Goal: Task Accomplishment & Management: Use online tool/utility

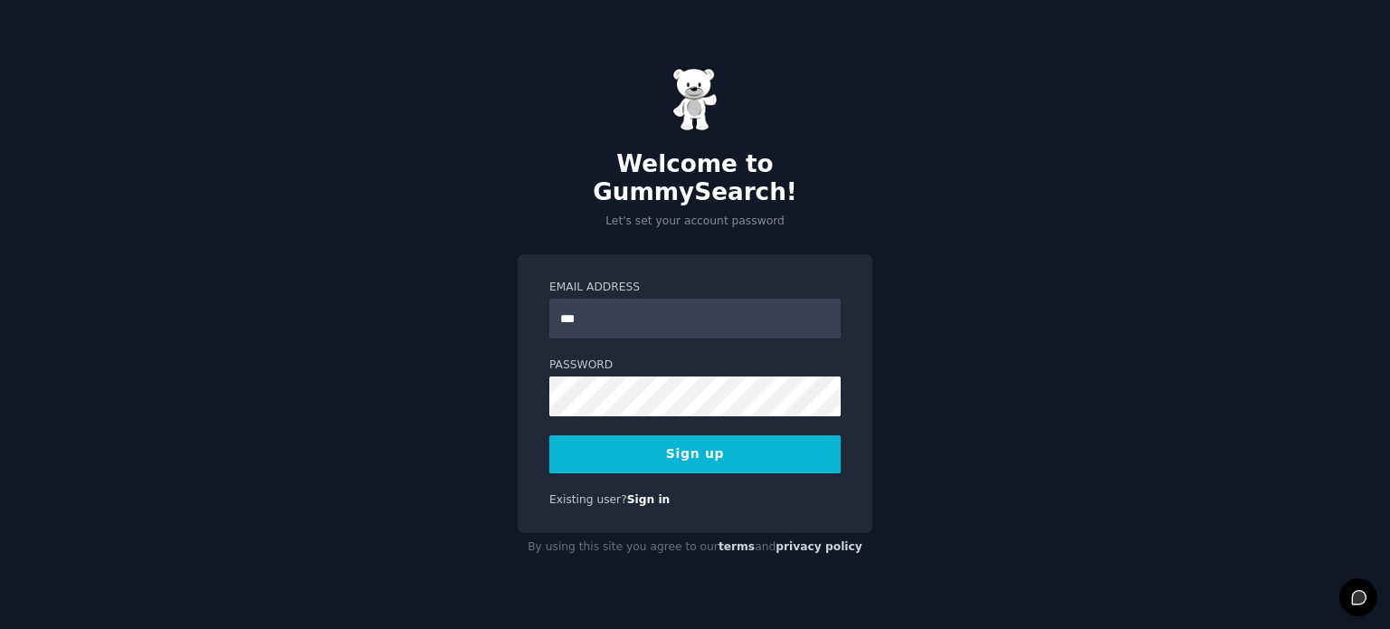
type input "**********"
click at [510, 369] on div "**********" at bounding box center [695, 314] width 1390 height 629
click at [529, 405] on div "**********" at bounding box center [695, 393] width 355 height 279
click at [623, 443] on button "Sign up" at bounding box center [694, 454] width 291 height 38
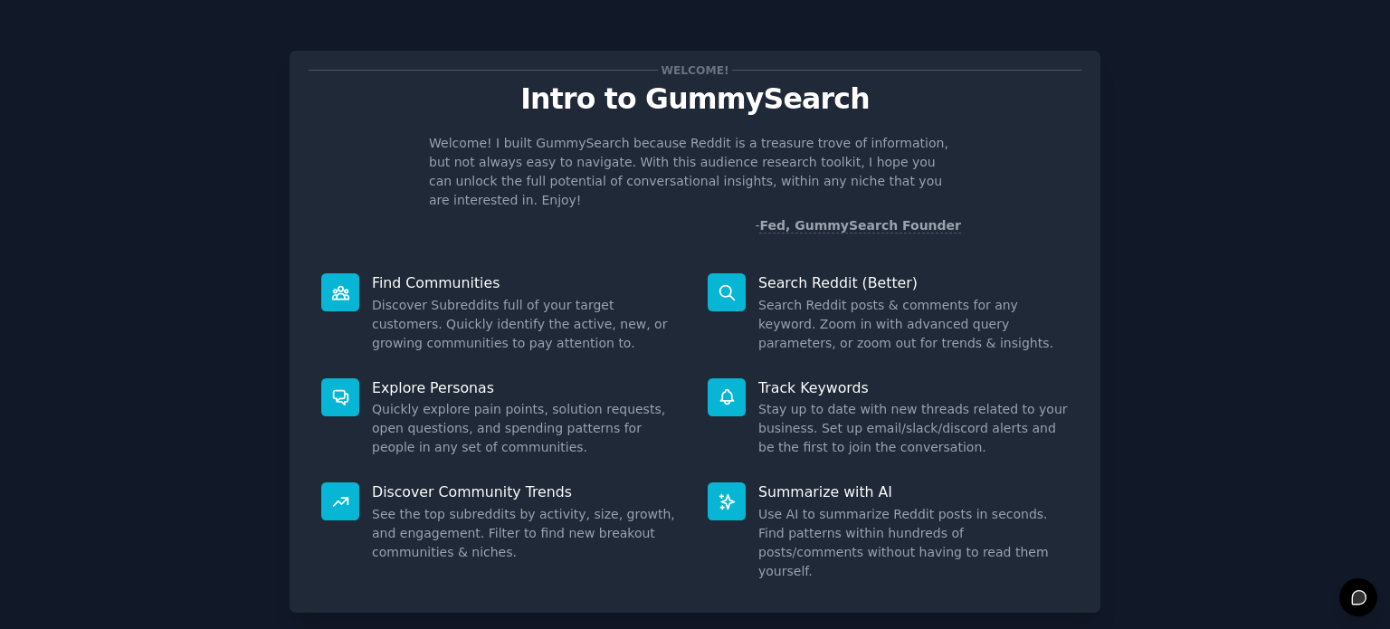
click at [470, 296] on dd "Discover Subreddits full of your target customers. Quickly identify the active,…" at bounding box center [527, 324] width 310 height 57
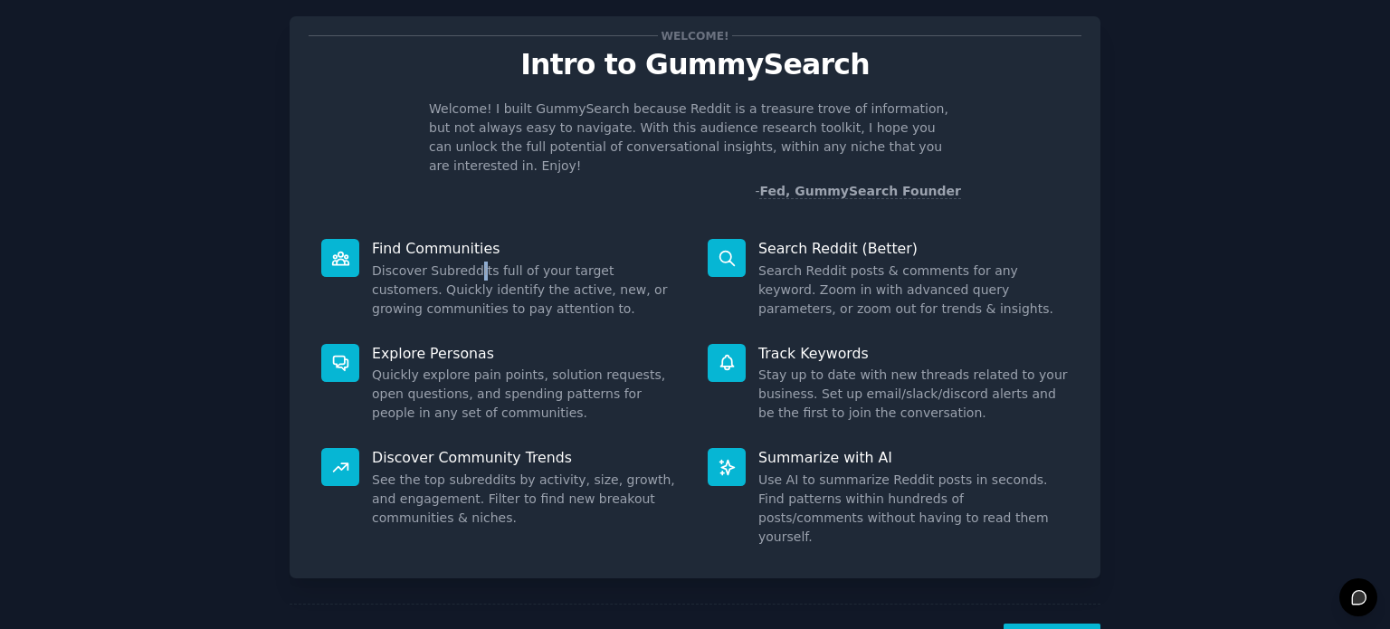
scroll to position [79, 0]
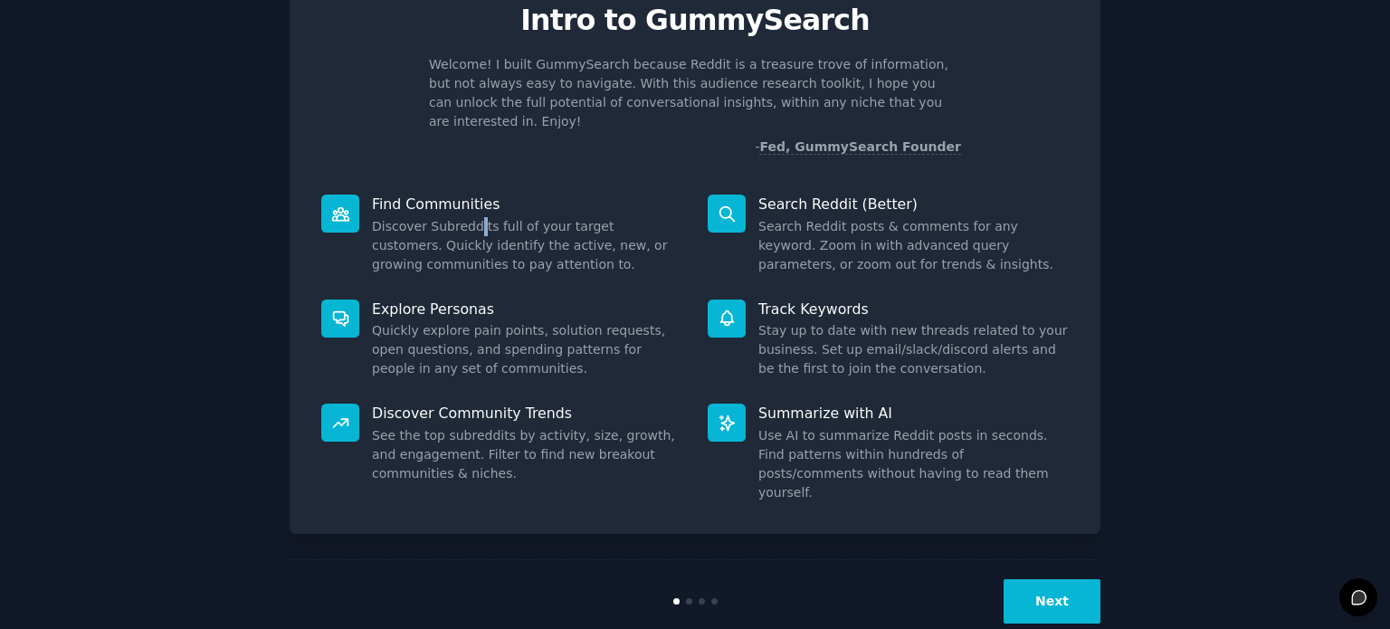
click at [1046, 579] on button "Next" at bounding box center [1052, 601] width 97 height 44
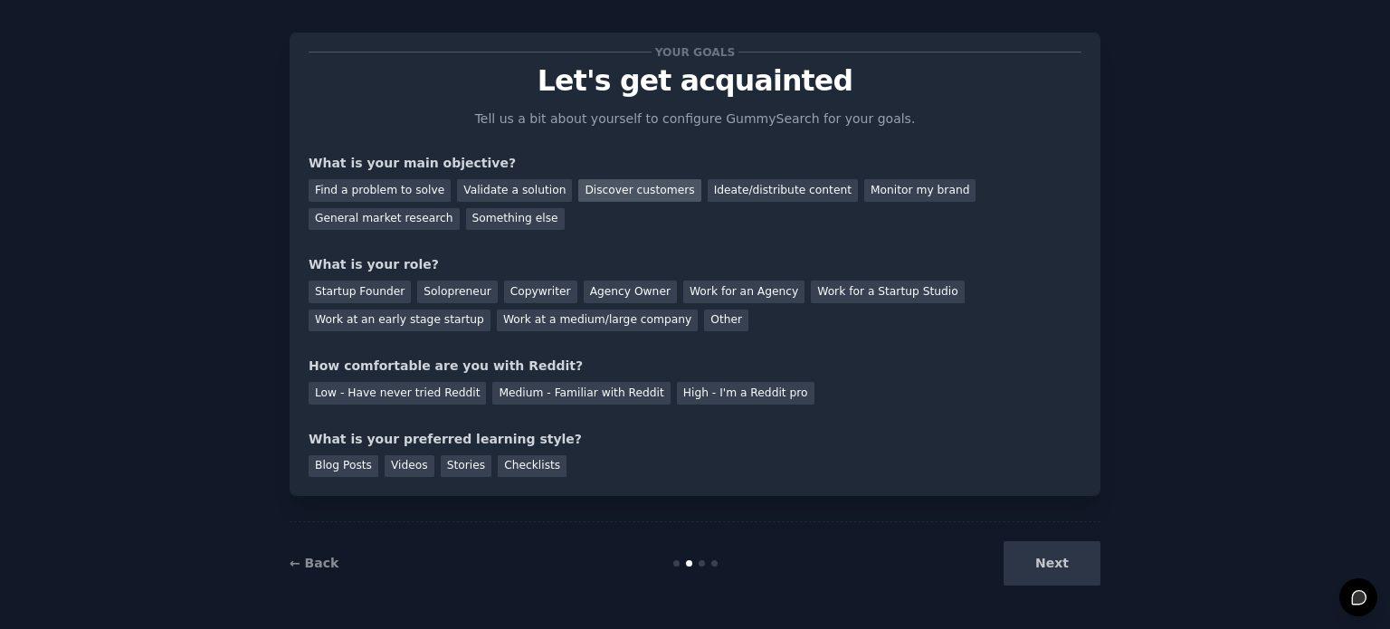
click at [595, 195] on div "Discover customers" at bounding box center [639, 190] width 122 height 23
click at [460, 208] on div "General market research" at bounding box center [384, 219] width 151 height 23
click at [583, 182] on div "Discover customers" at bounding box center [639, 190] width 122 height 23
click at [704, 313] on div "Other" at bounding box center [726, 321] width 44 height 23
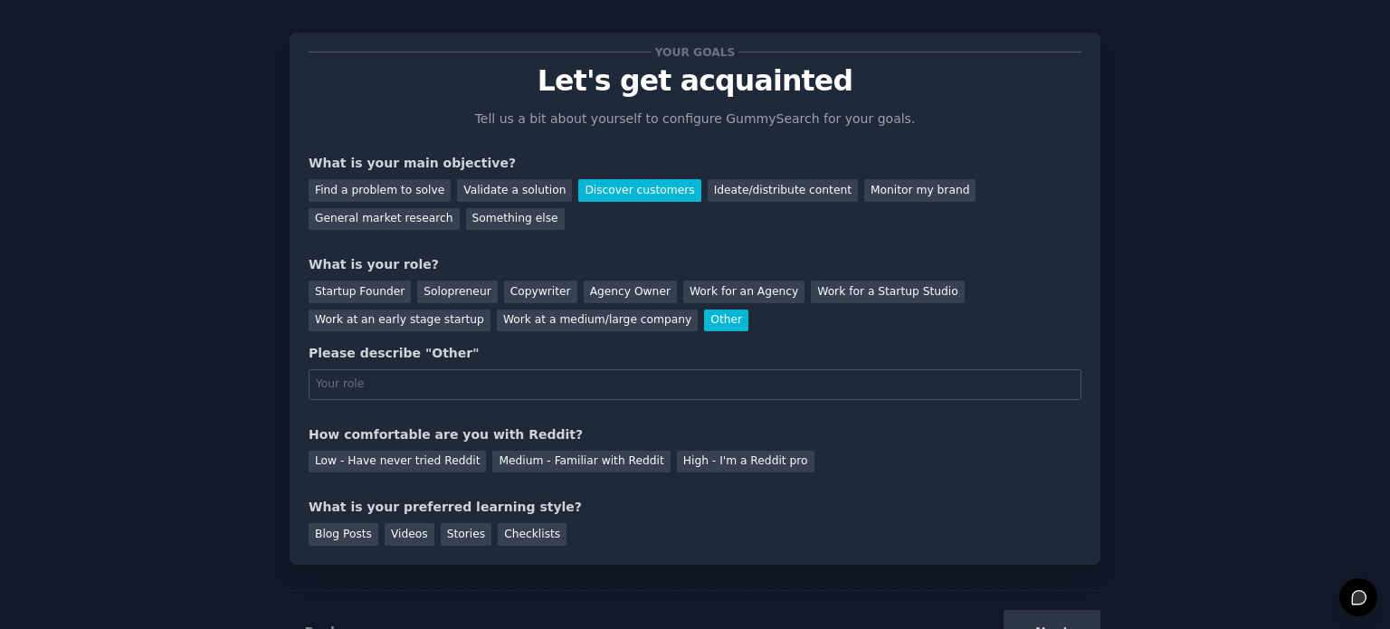
scroll to position [79, 0]
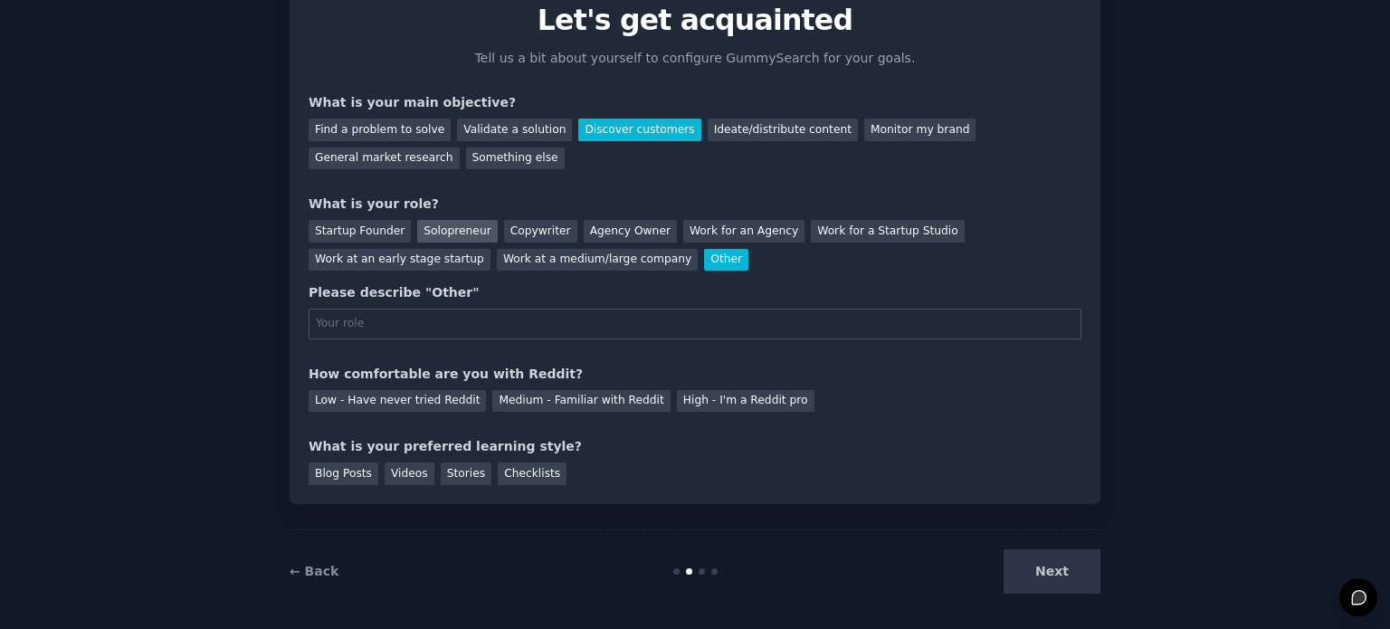
click at [471, 229] on div "Solopreneur" at bounding box center [457, 231] width 80 height 23
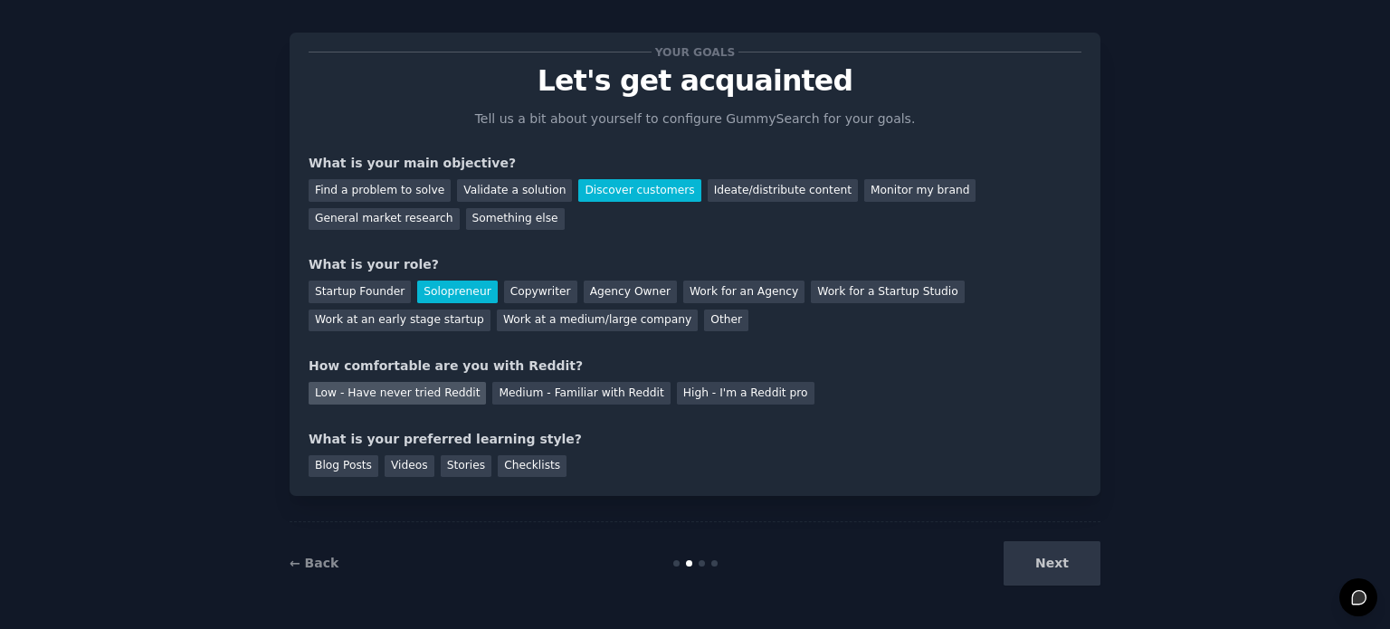
click at [444, 392] on div "Low - Have never tried Reddit" at bounding box center [397, 393] width 177 height 23
click at [518, 444] on div "What is your preferred learning style?" at bounding box center [695, 439] width 773 height 19
click at [503, 477] on div "Your goals Let's get acquainted Tell us a bit about yourself to configure Gummy…" at bounding box center [695, 264] width 811 height 463
click at [505, 472] on div "Checklists" at bounding box center [532, 466] width 69 height 23
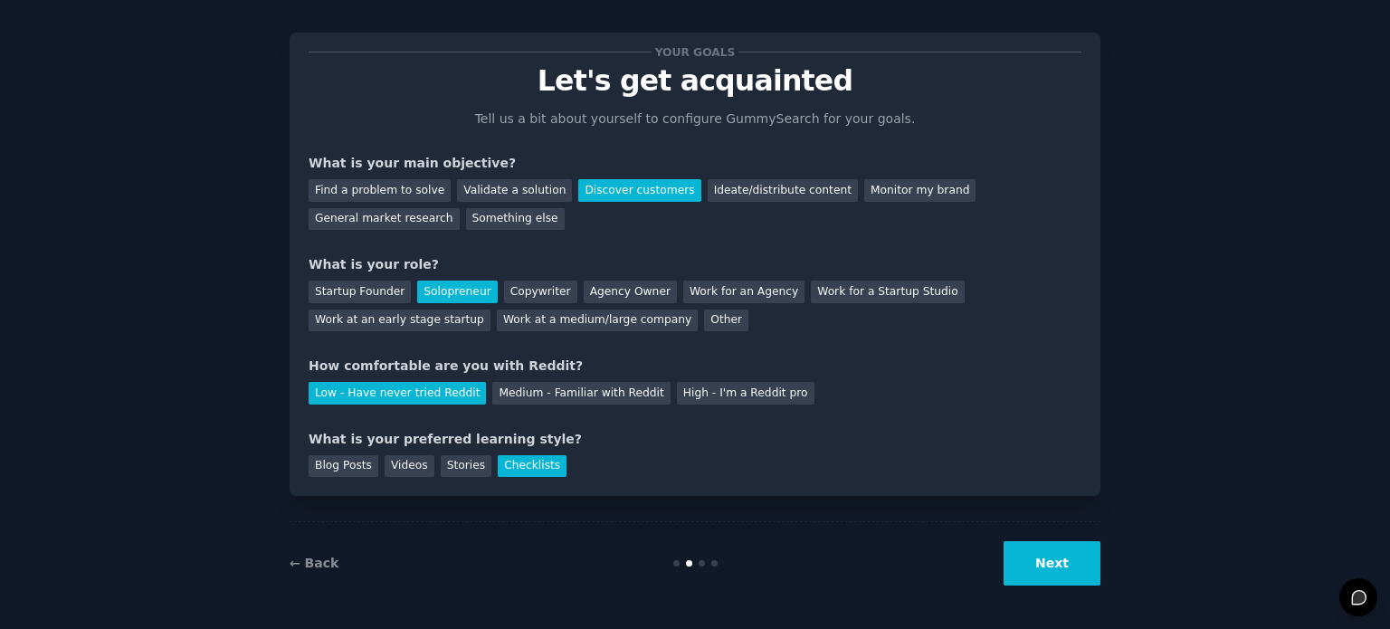
click at [1076, 570] on button "Next" at bounding box center [1052, 563] width 97 height 44
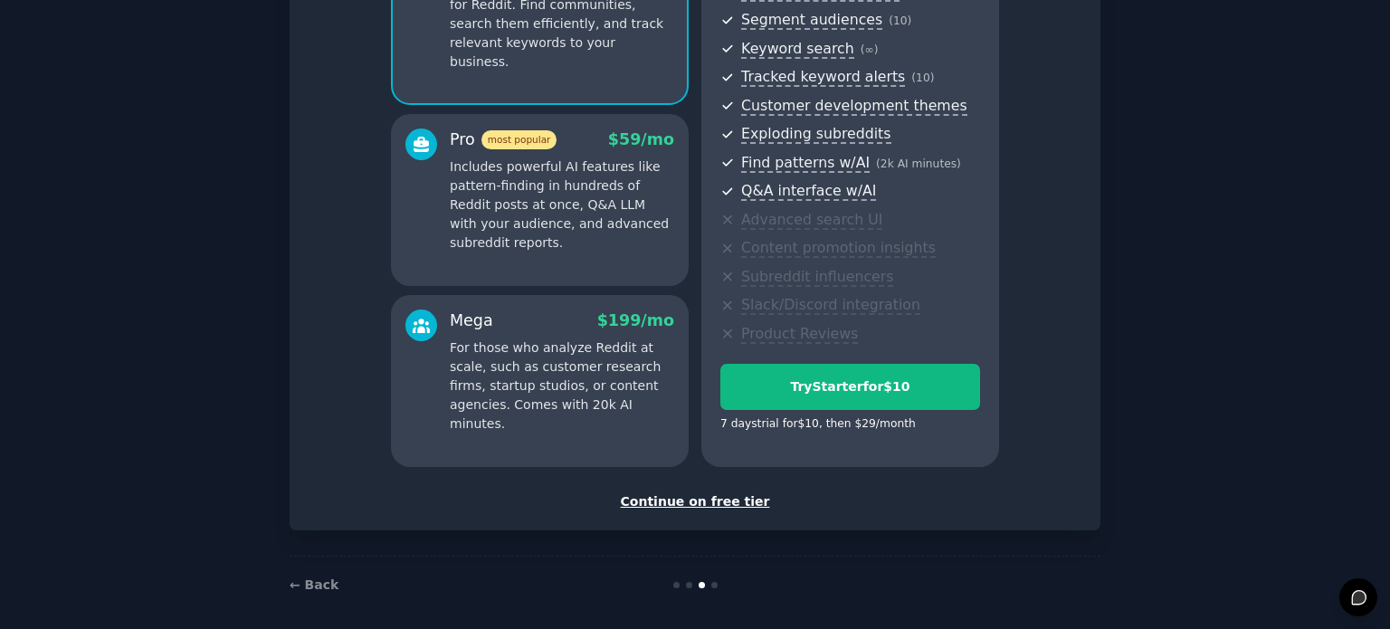
scroll to position [238, 0]
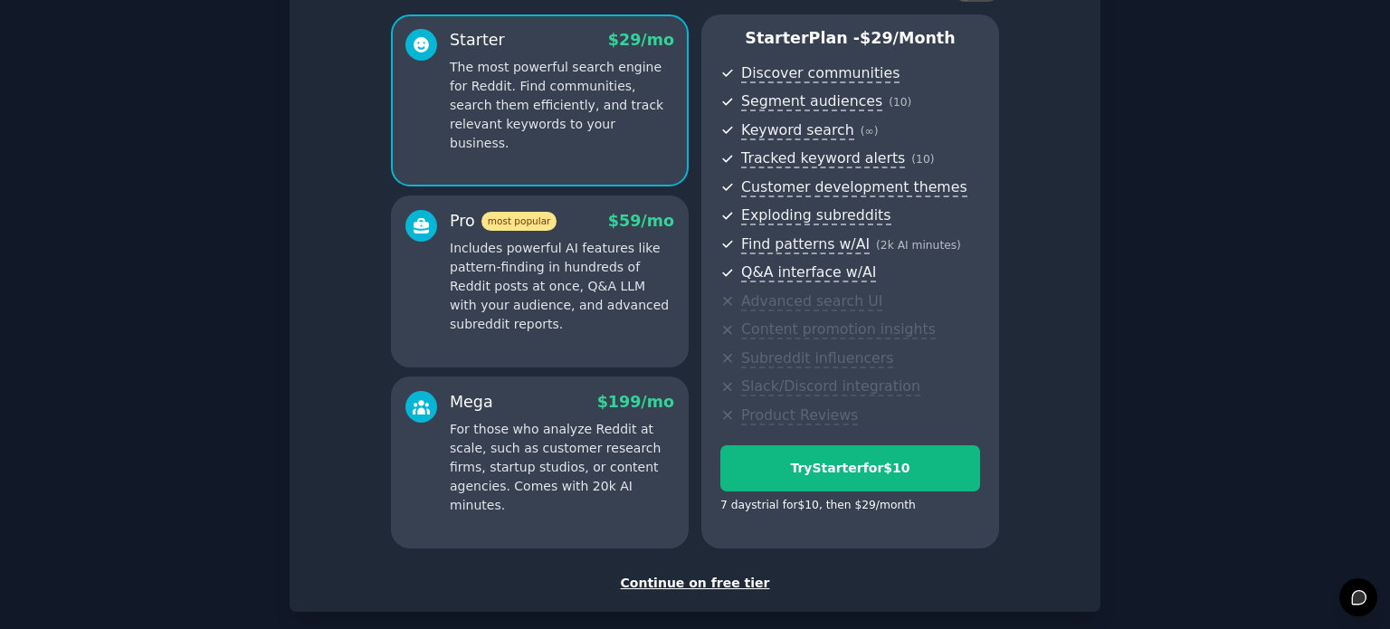
click at [672, 584] on div "Continue on free tier" at bounding box center [695, 583] width 773 height 19
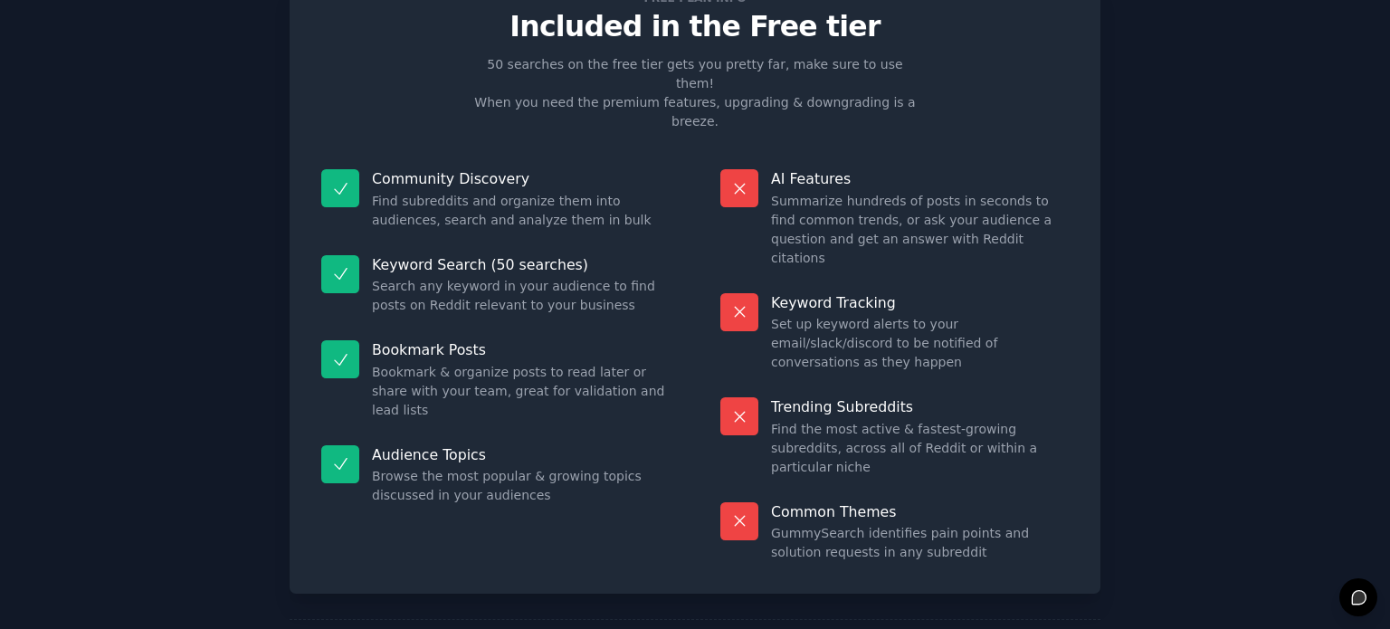
scroll to position [75, 0]
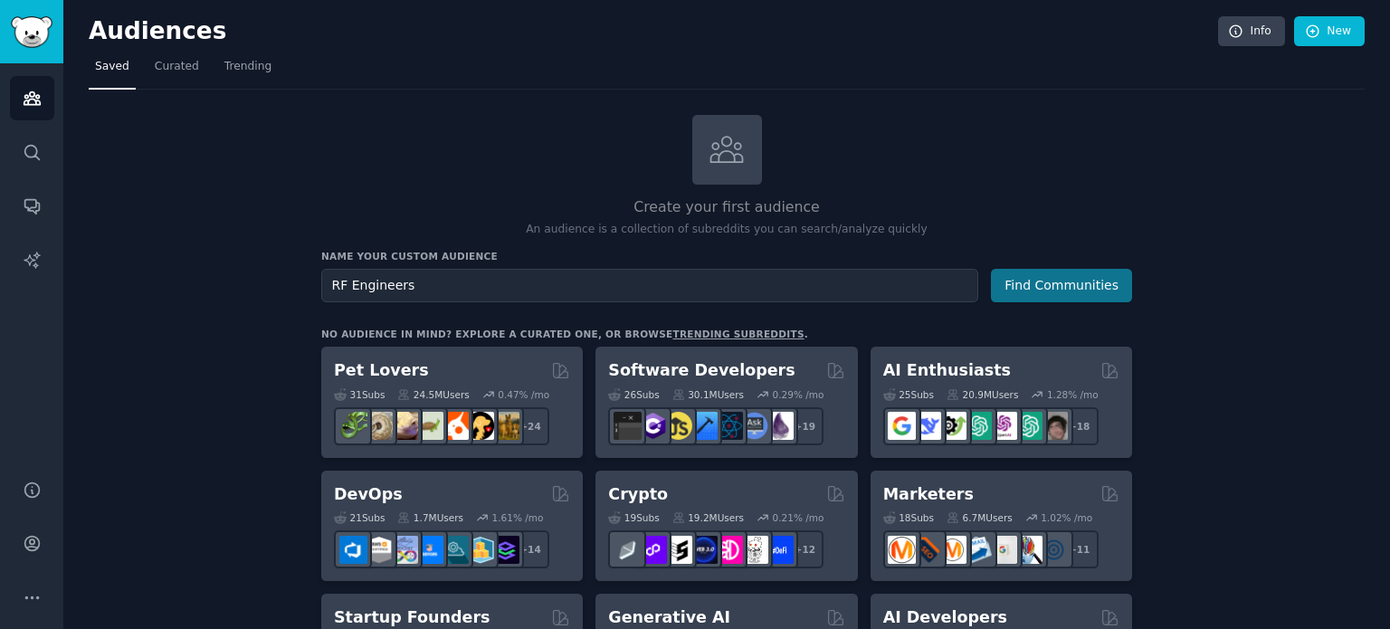
type input "RF Engineers"
click at [1042, 269] on button "Find Communities" at bounding box center [1061, 285] width 141 height 33
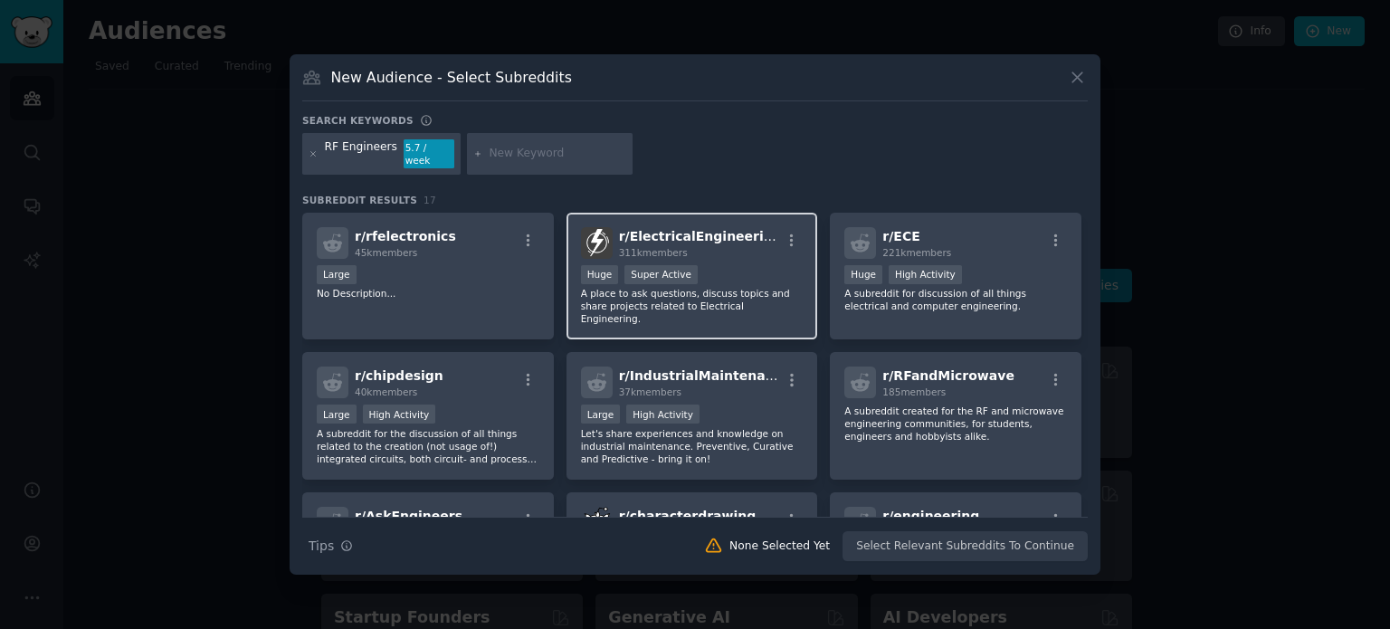
click at [742, 265] on div "Huge Super Active" at bounding box center [692, 276] width 223 height 23
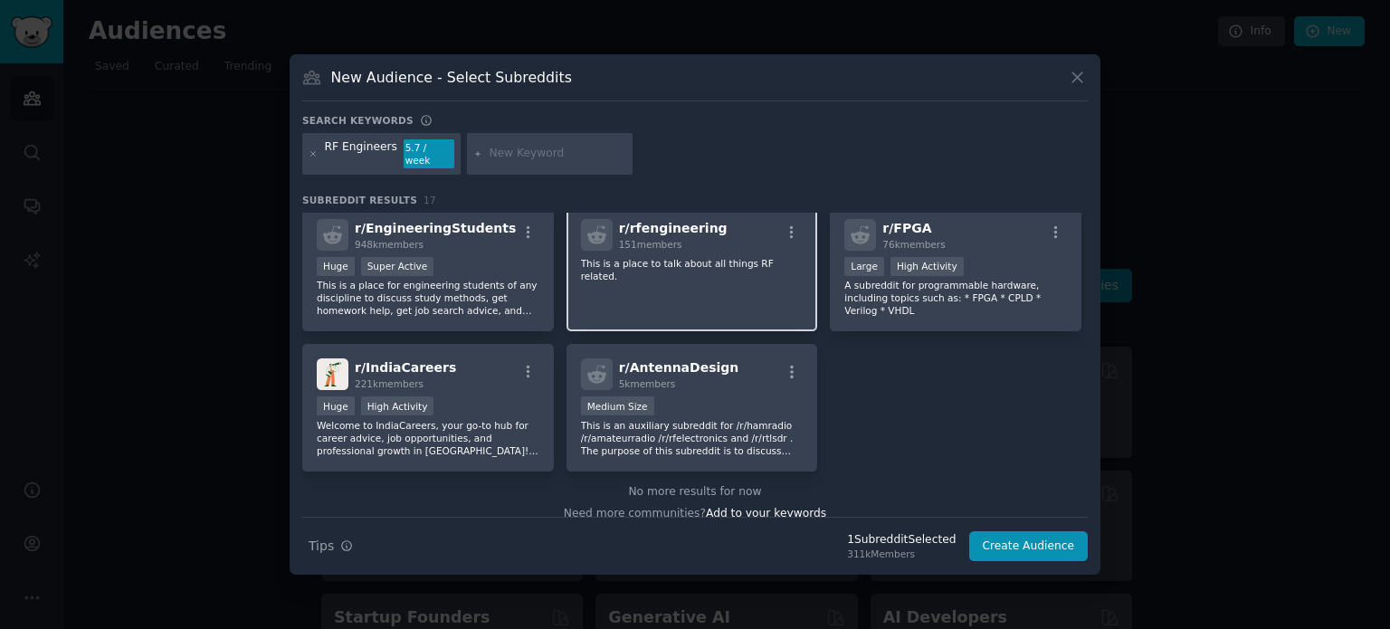
scroll to position [568, 0]
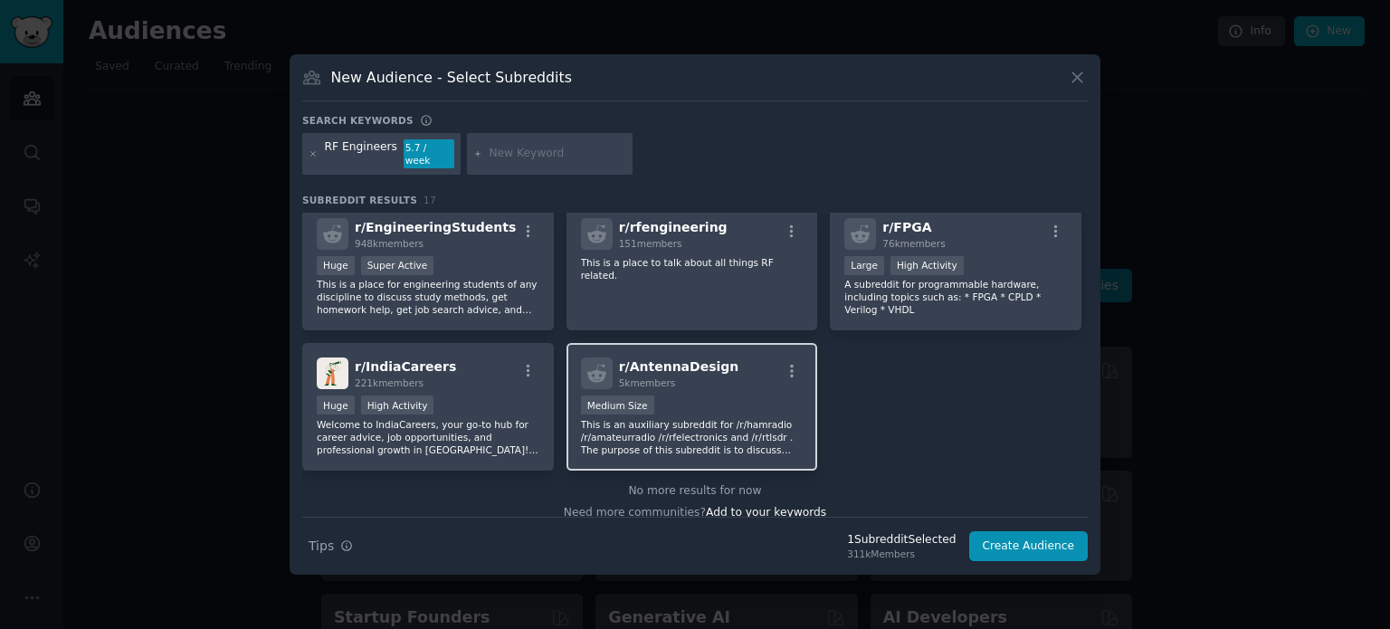
click at [765, 359] on div "r/ AntennaDesign 5k members" at bounding box center [692, 373] width 223 height 32
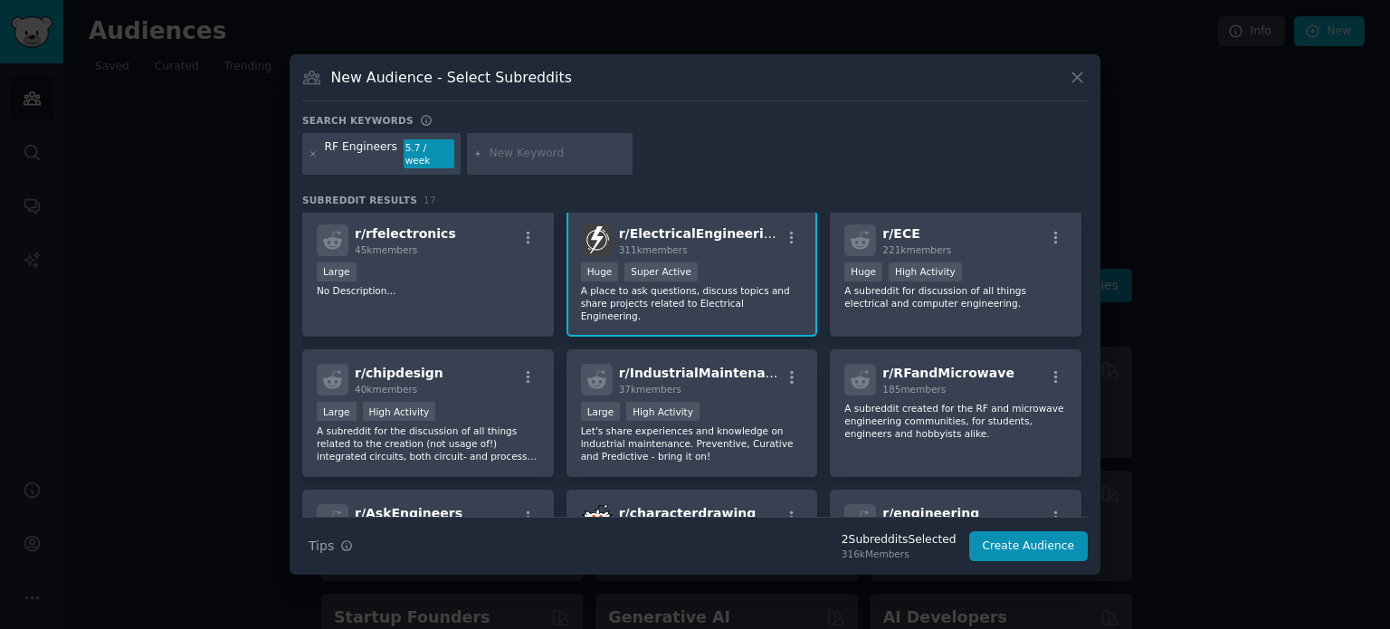
scroll to position [0, 0]
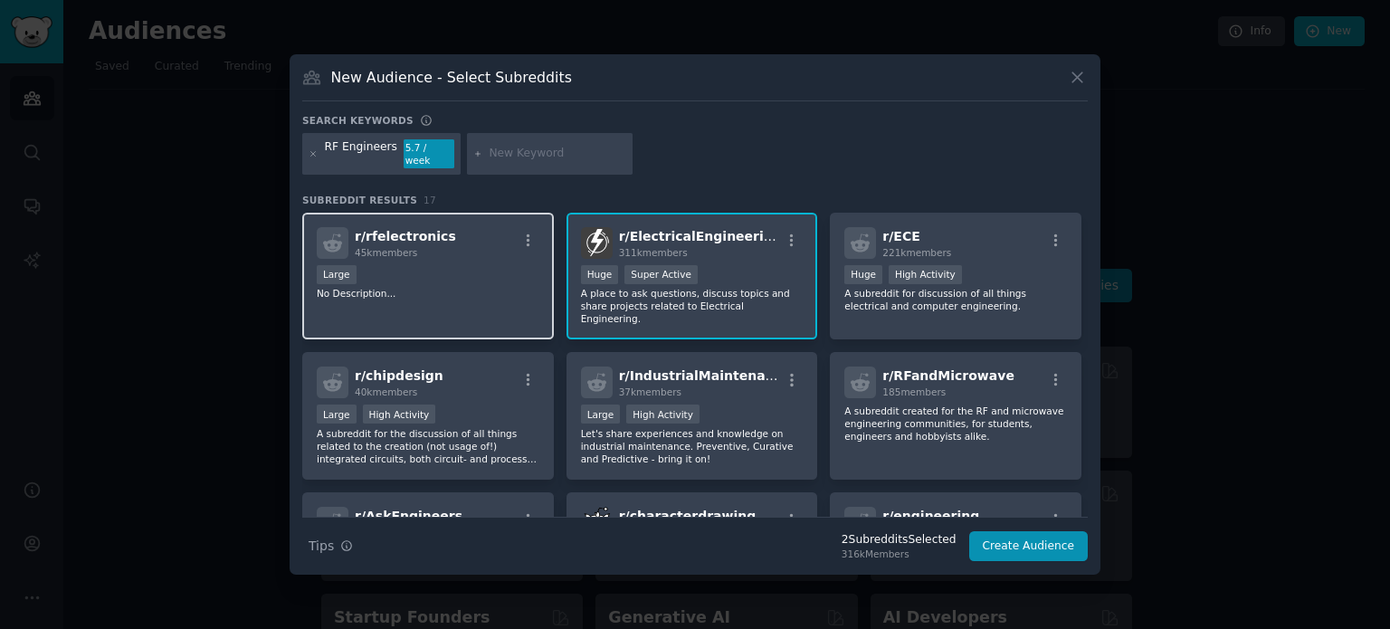
click at [476, 243] on div "r/ rfelectronics 45k members" at bounding box center [428, 243] width 223 height 32
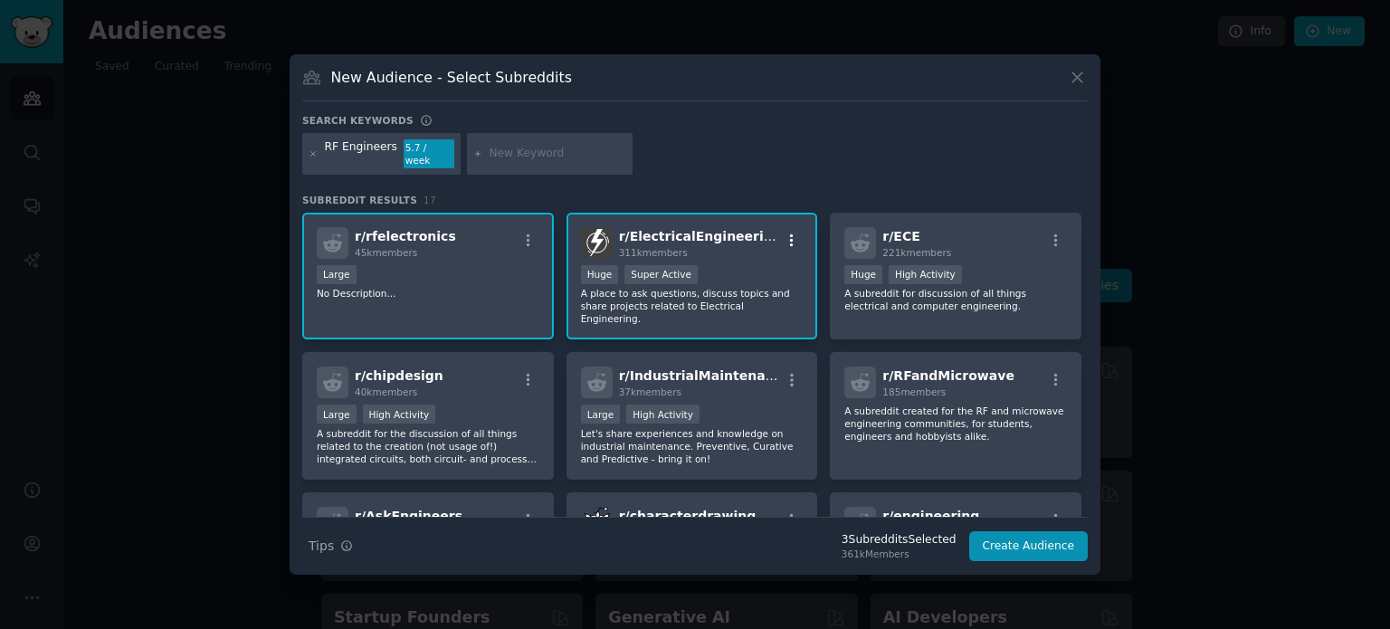
click at [794, 234] on icon "button" at bounding box center [792, 241] width 16 height 16
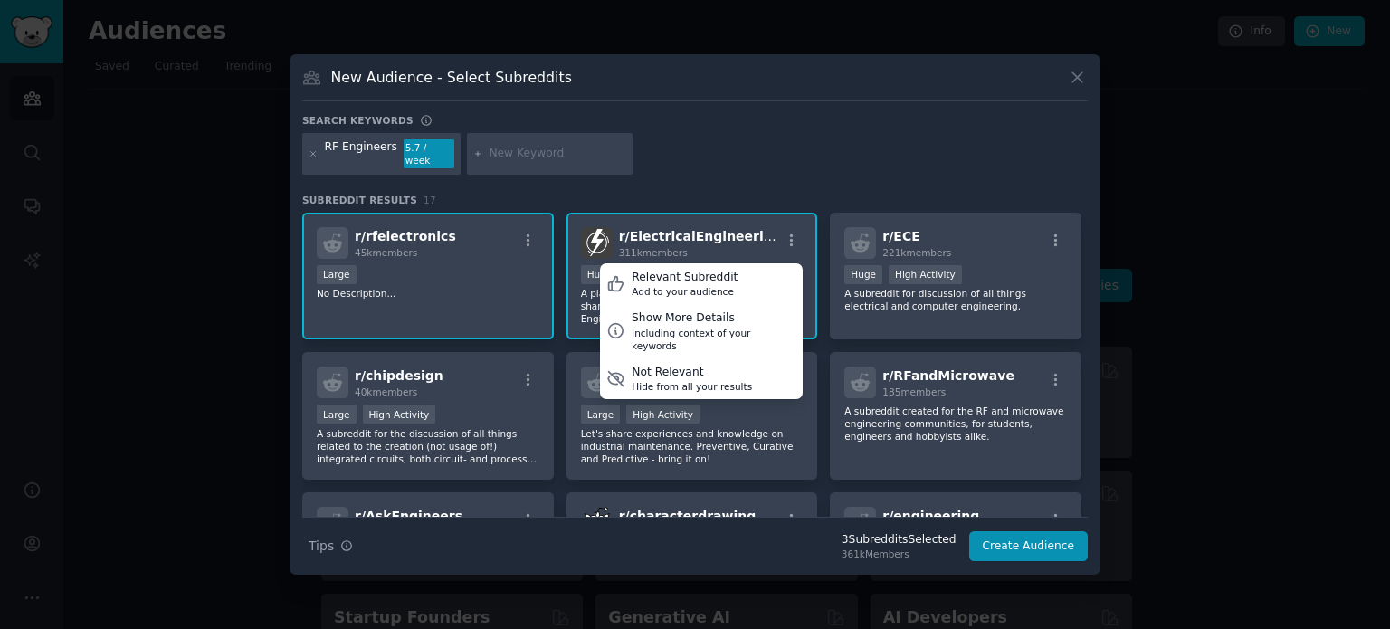
click at [745, 227] on div "r/ ElectricalEngineering 311k members Relevant Subreddit Add to your audience S…" at bounding box center [692, 243] width 223 height 32
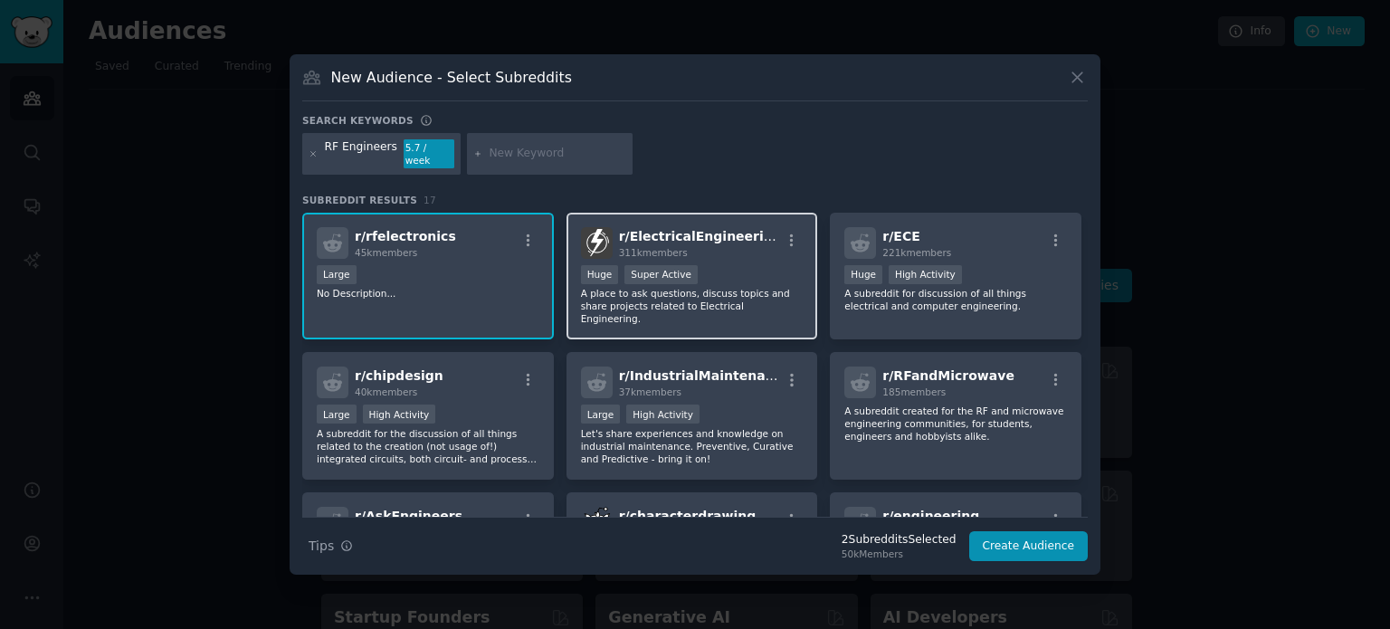
click at [745, 229] on span "r/ ElectricalEngineering" at bounding box center [700, 236] width 163 height 14
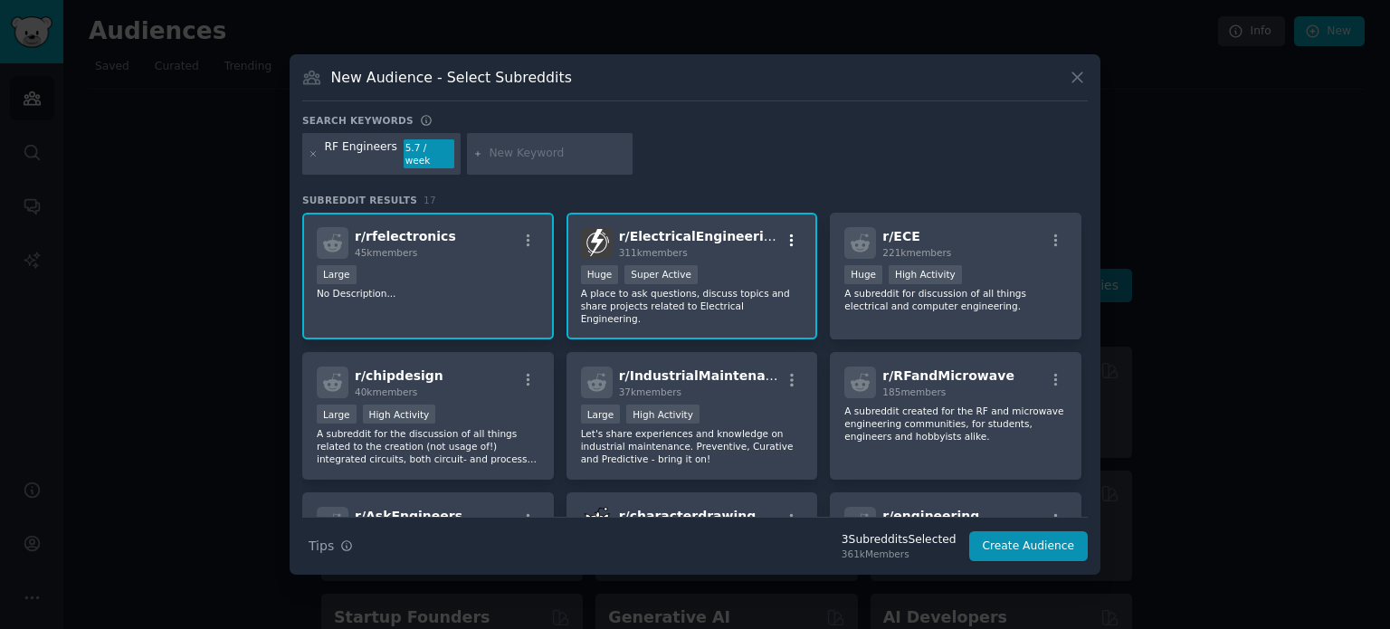
click at [785, 233] on icon "button" at bounding box center [792, 241] width 16 height 16
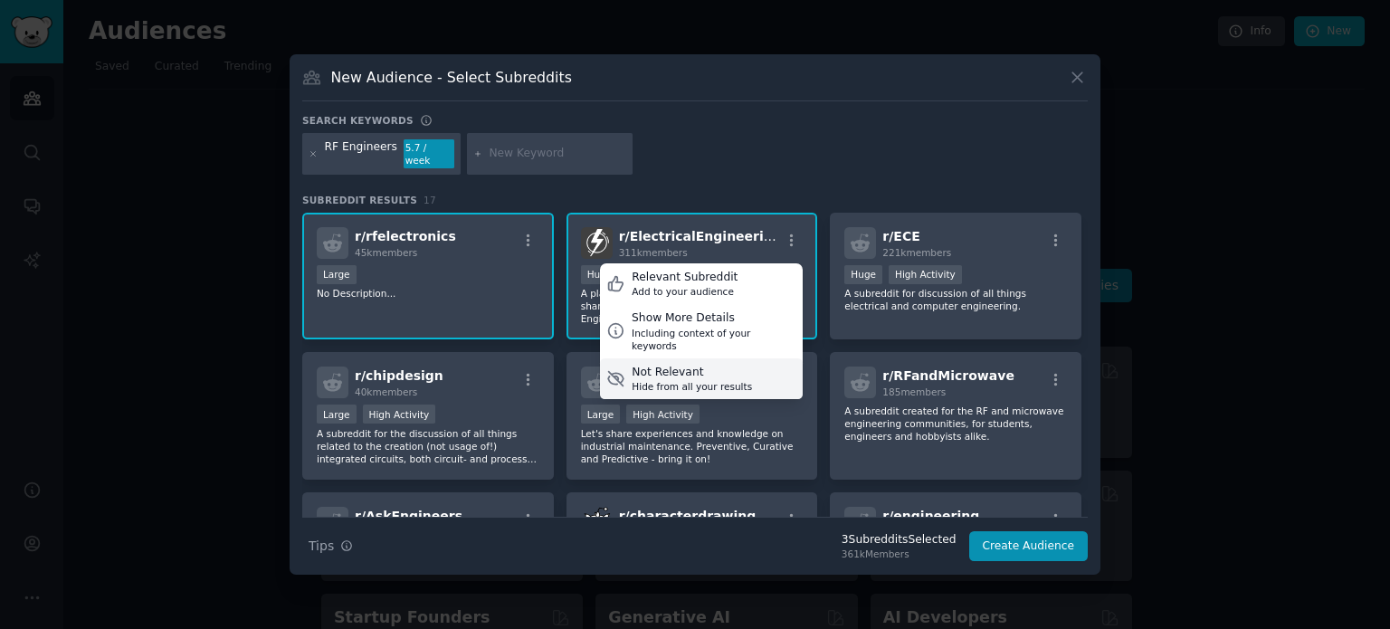
click at [681, 365] on div "Not Relevant" at bounding box center [692, 373] width 120 height 16
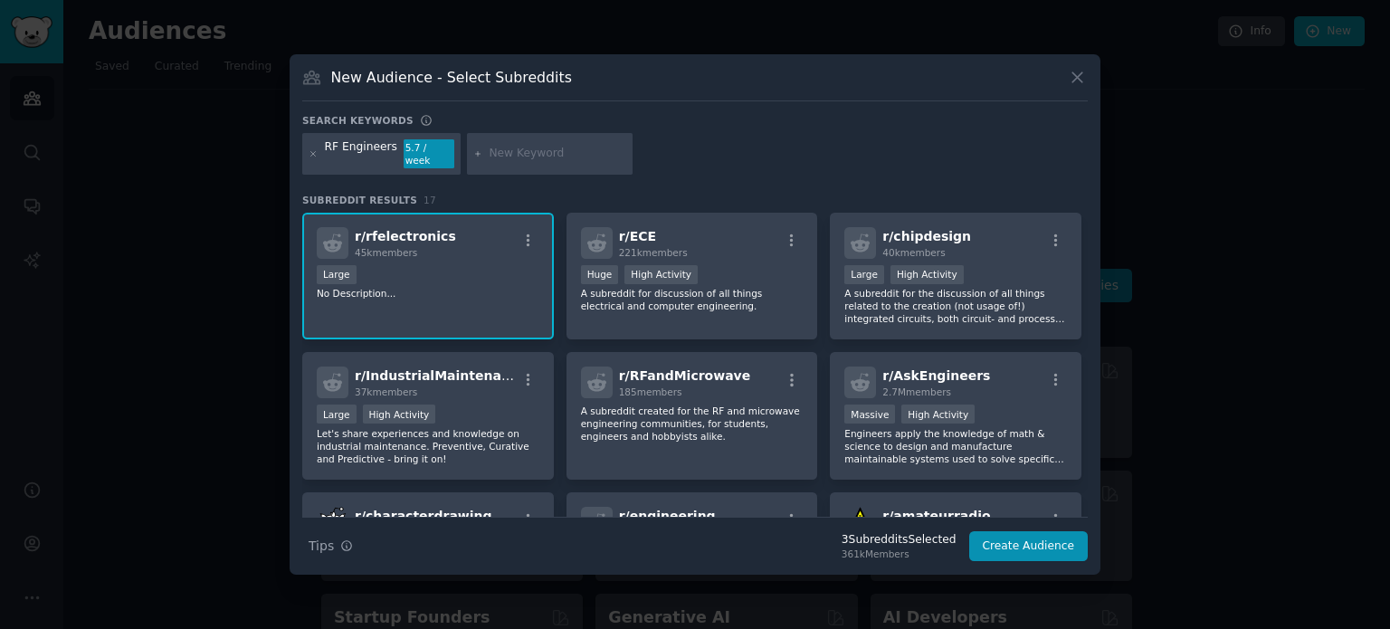
click at [796, 172] on div "RF Engineers 5.7 / week" at bounding box center [695, 157] width 786 height 48
click at [503, 265] on div "Large" at bounding box center [428, 276] width 223 height 23
click at [1051, 535] on button "Create Audience" at bounding box center [1028, 546] width 119 height 31
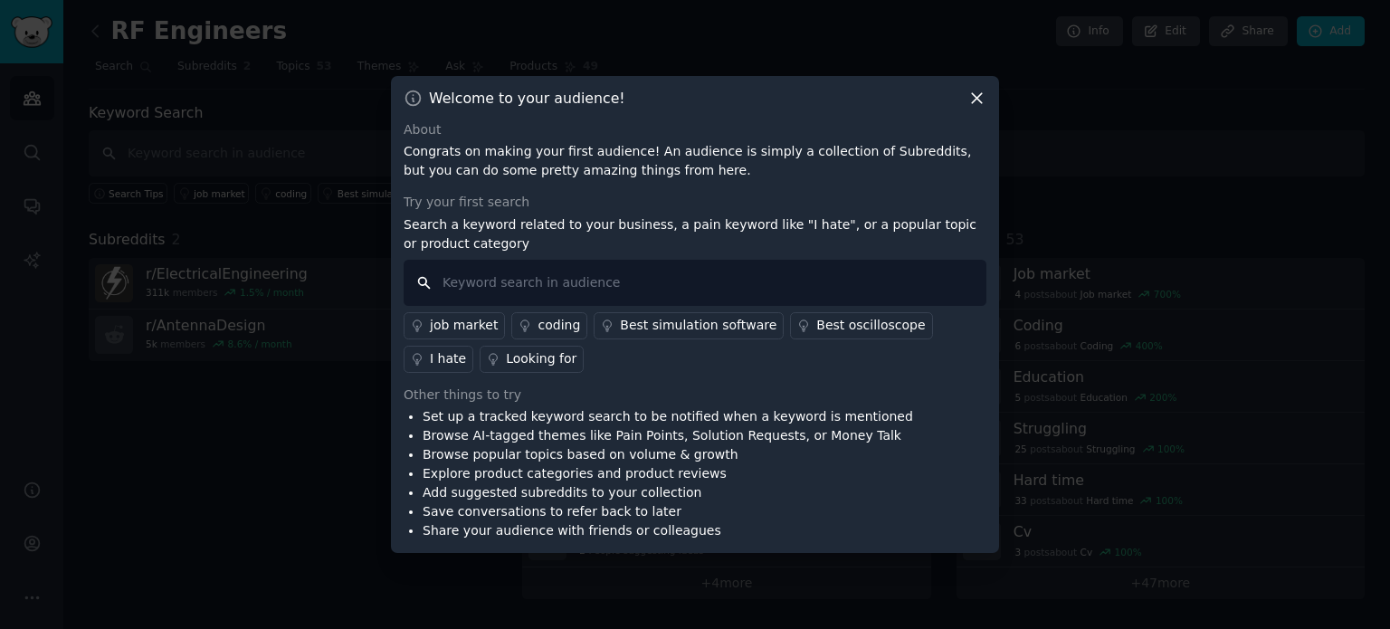
click at [587, 277] on input "text" at bounding box center [695, 283] width 583 height 46
type input "Antenna"
click at [634, 370] on div "job market coding Best simulation software Best oscilloscope I hate Looking for" at bounding box center [695, 339] width 583 height 67
click at [624, 299] on input "Antenna" at bounding box center [695, 283] width 583 height 46
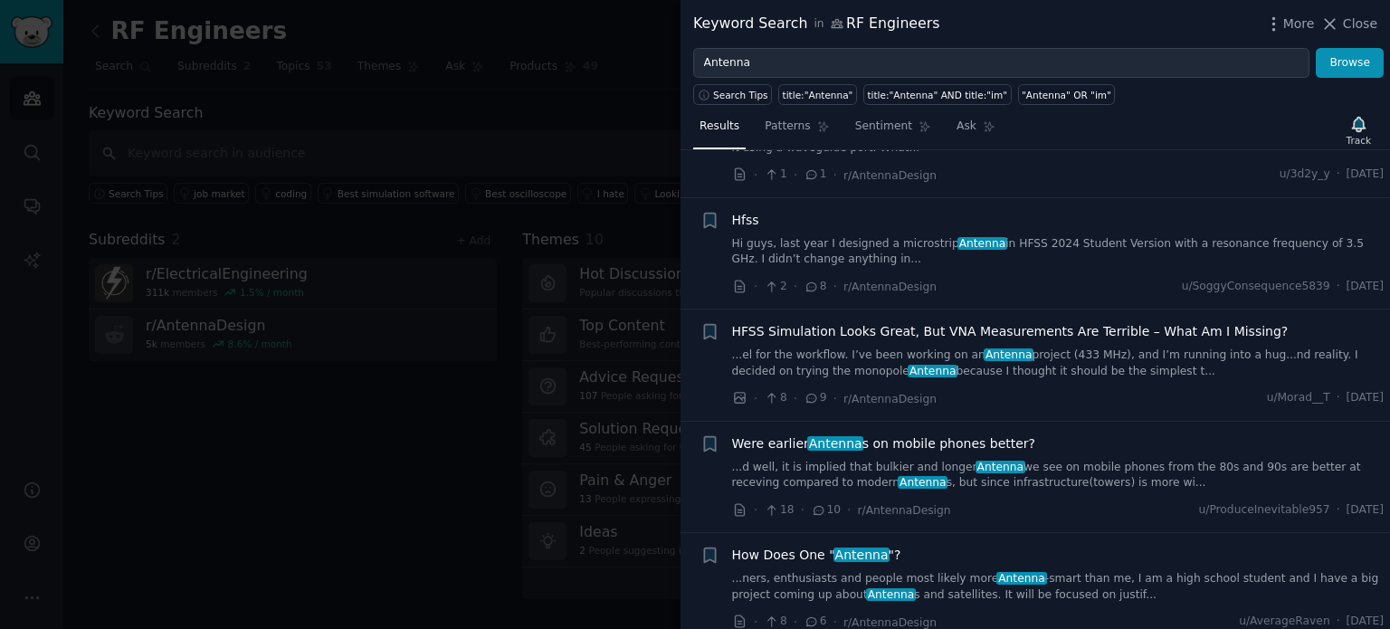
scroll to position [453, 0]
